Goal: Navigation & Orientation: Understand site structure

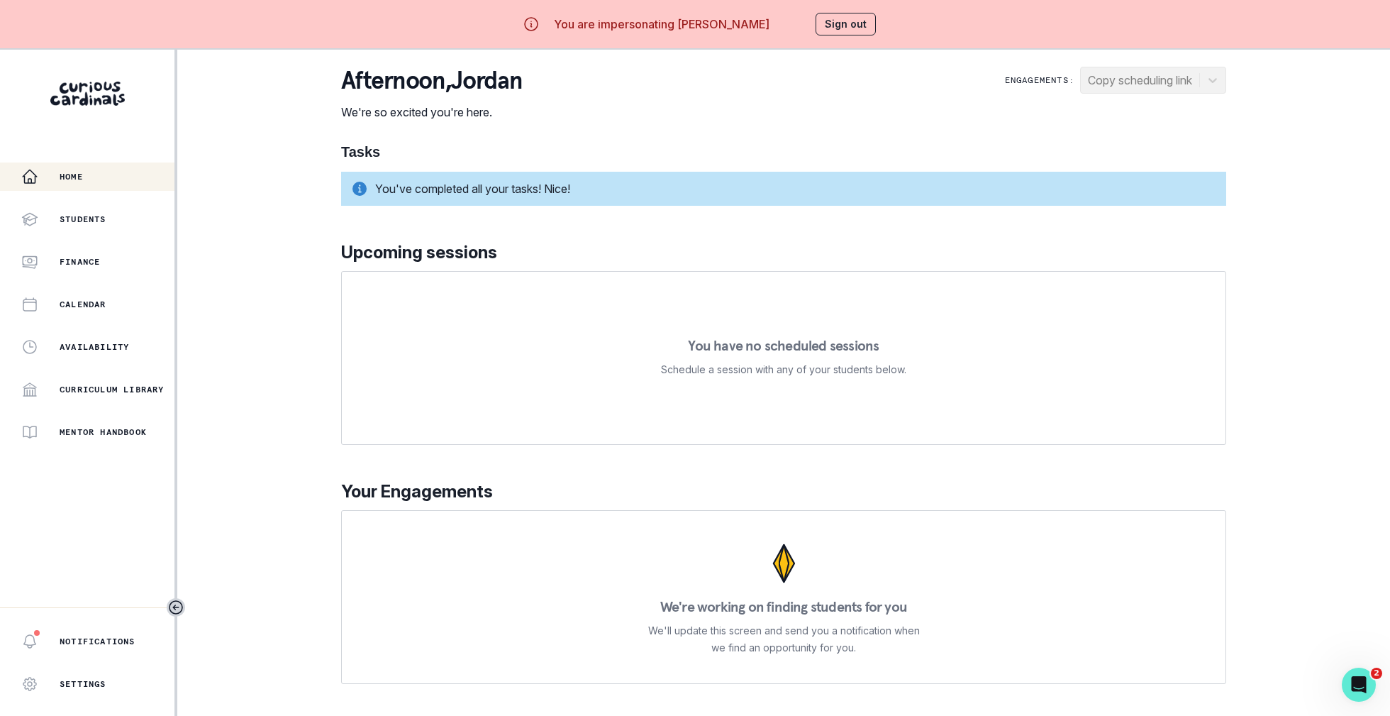
click at [130, 284] on div "Home Students Finance Calendar Availability Curriculum Library Mentor Handbook" at bounding box center [87, 304] width 175 height 284
click at [130, 262] on div "Finance" at bounding box center [97, 261] width 153 height 17
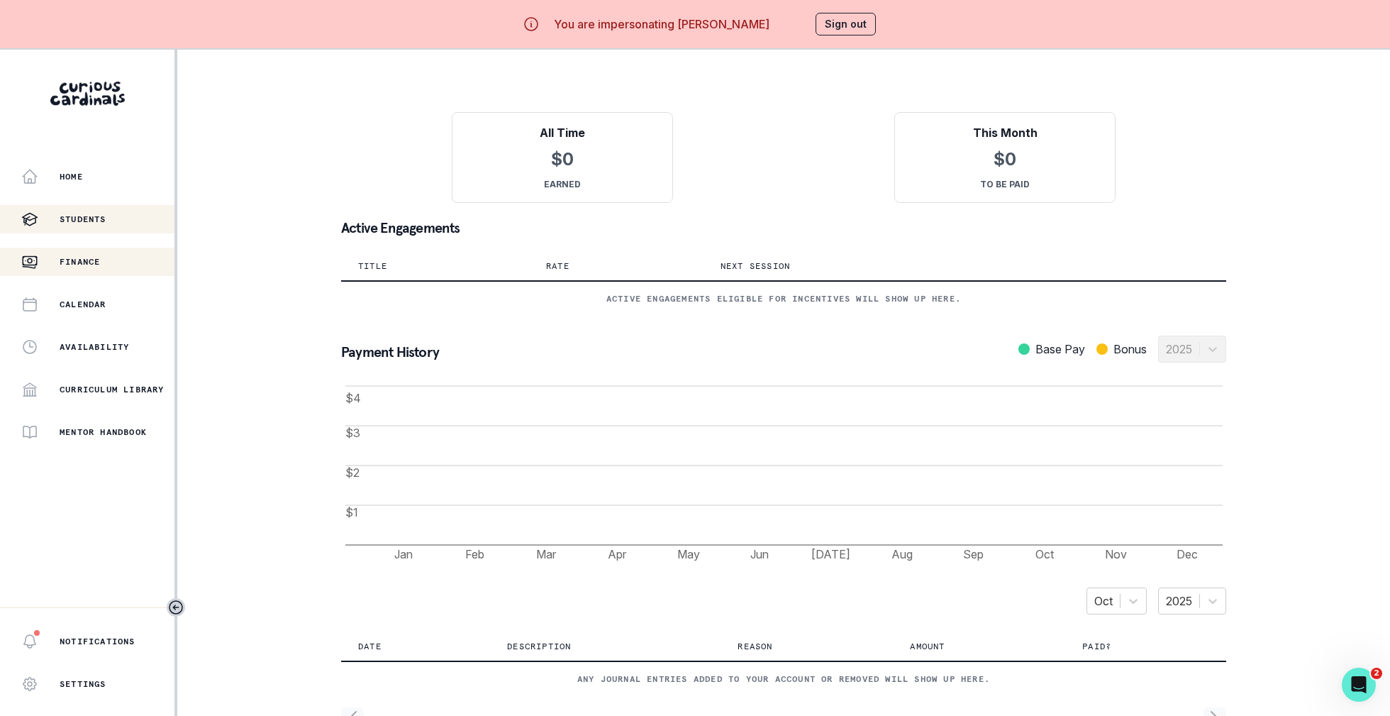
click at [132, 223] on div "Students" at bounding box center [97, 219] width 153 height 17
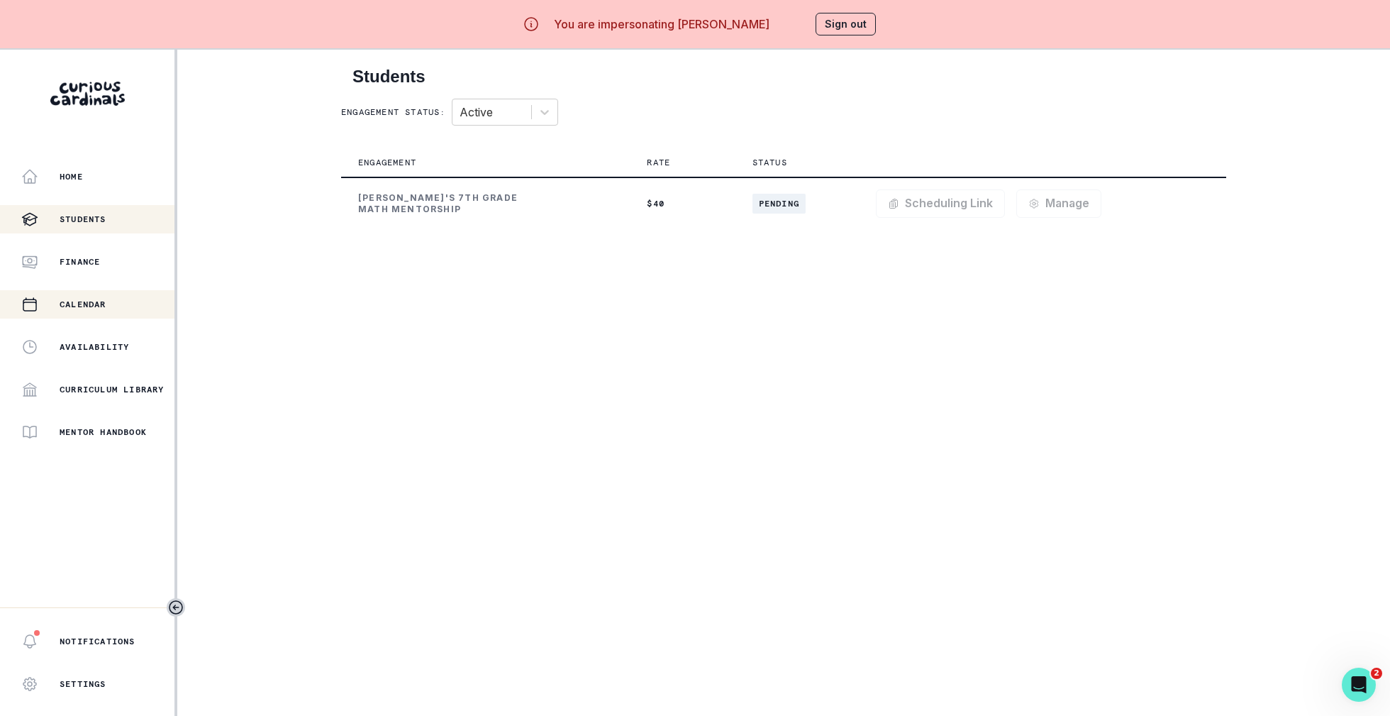
click at [117, 311] on div "Calendar" at bounding box center [97, 304] width 153 height 17
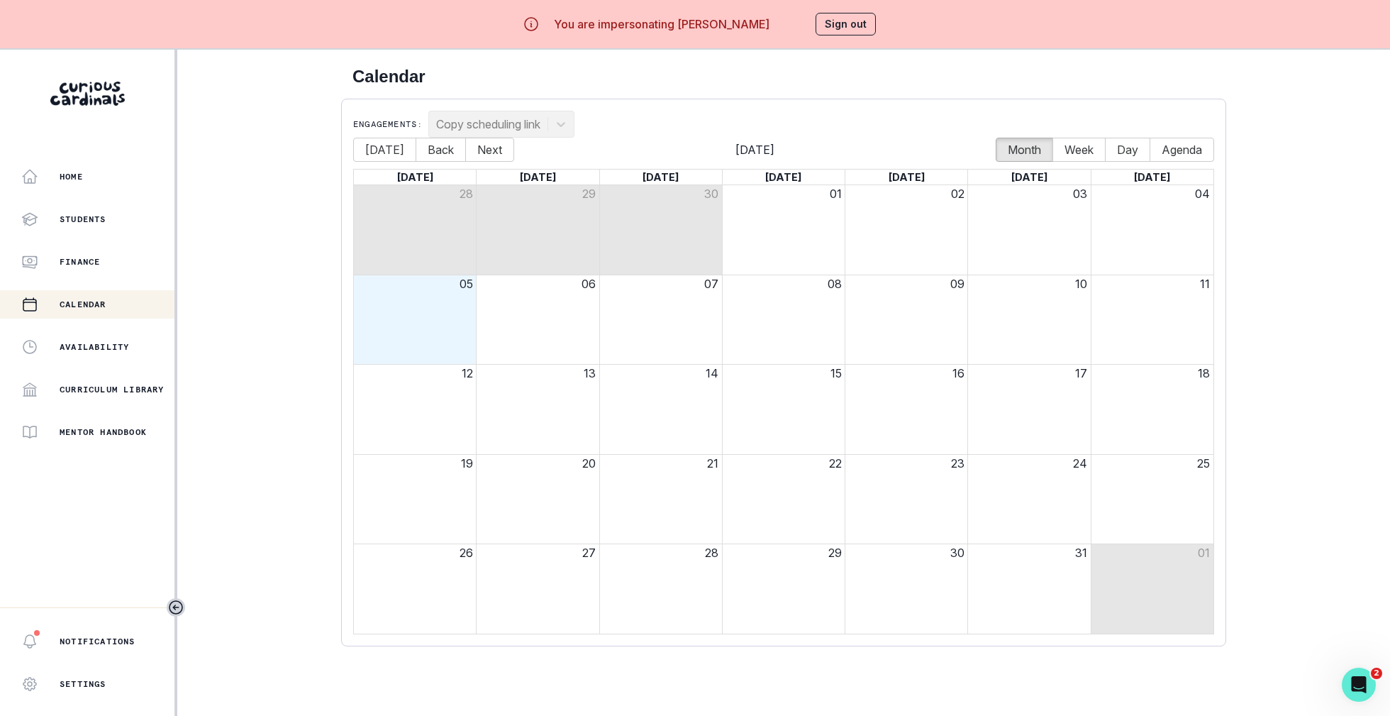
click at [118, 363] on div "Home Students Finance Calendar Availability Curriculum Library Mentor Handbook" at bounding box center [87, 304] width 175 height 284
click at [118, 353] on div "Availability" at bounding box center [97, 346] width 153 height 17
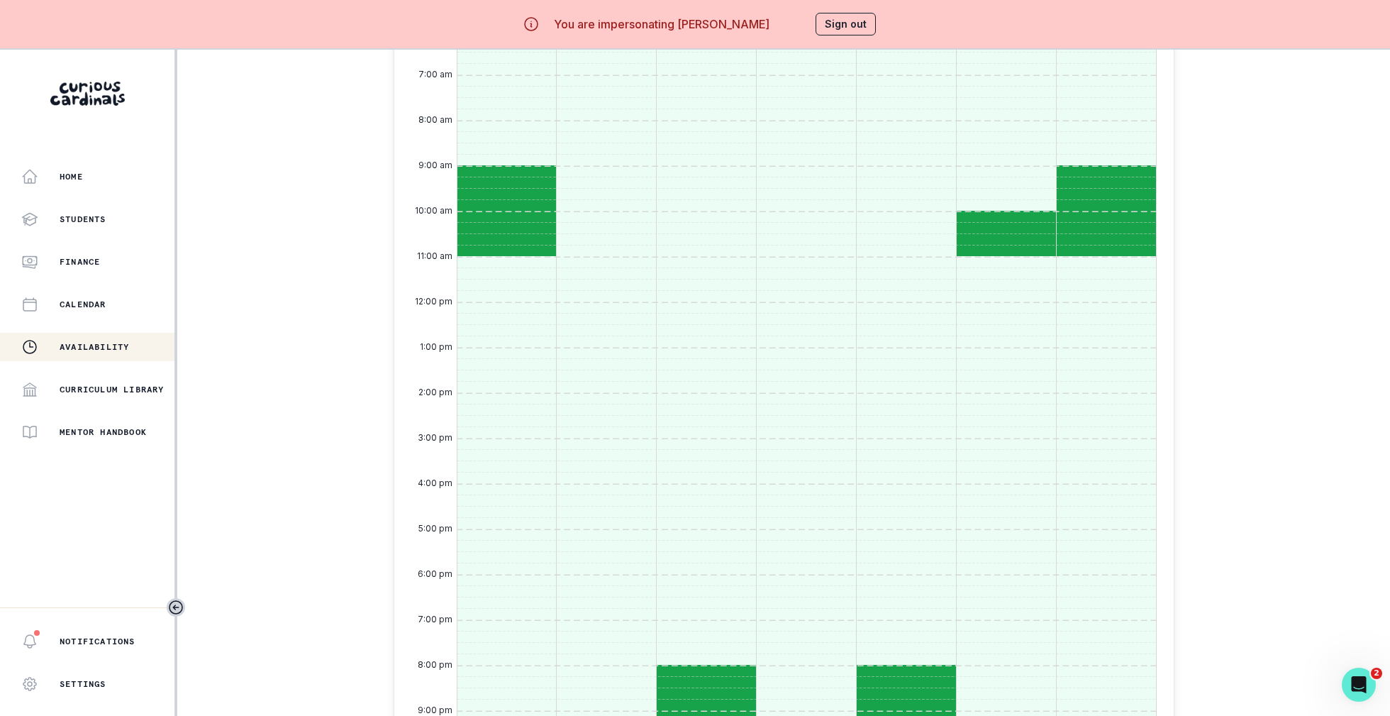
scroll to position [416, 0]
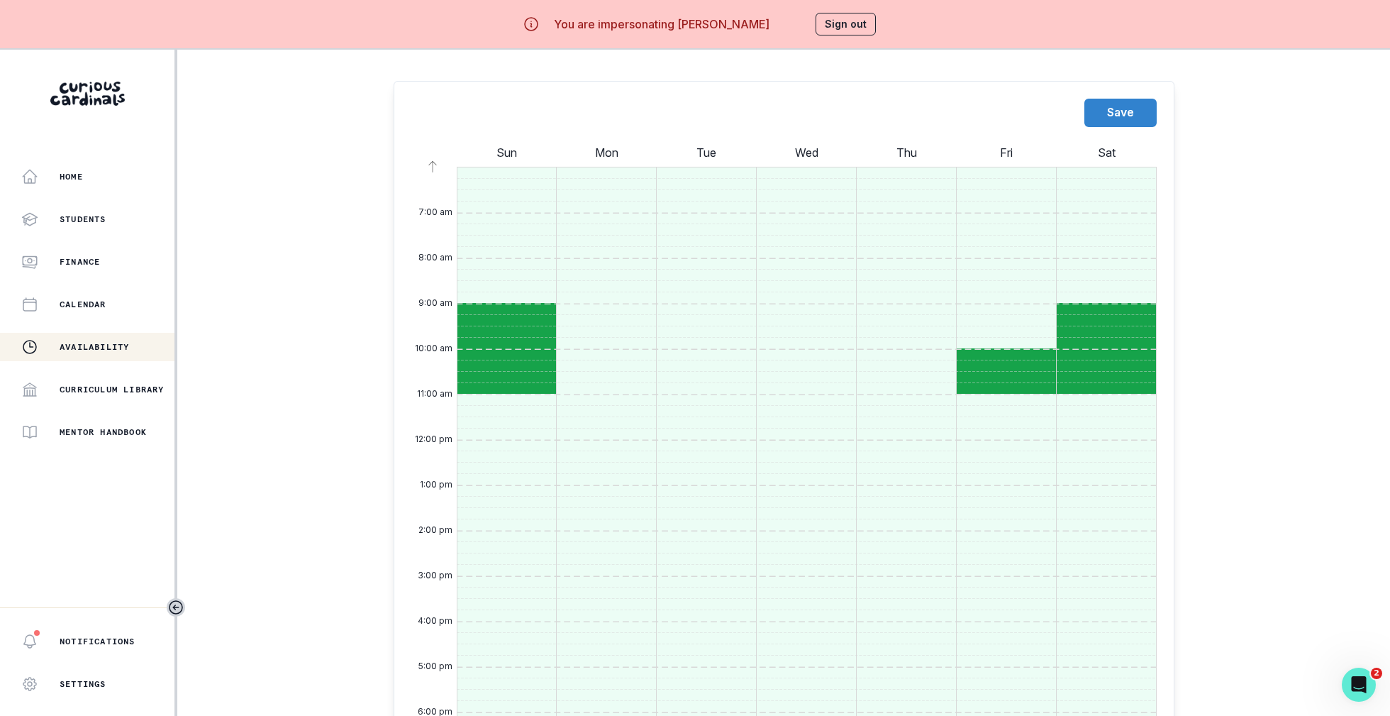
click at [868, 35] on button "Sign out" at bounding box center [846, 24] width 60 height 23
